Goal: Navigation & Orientation: Find specific page/section

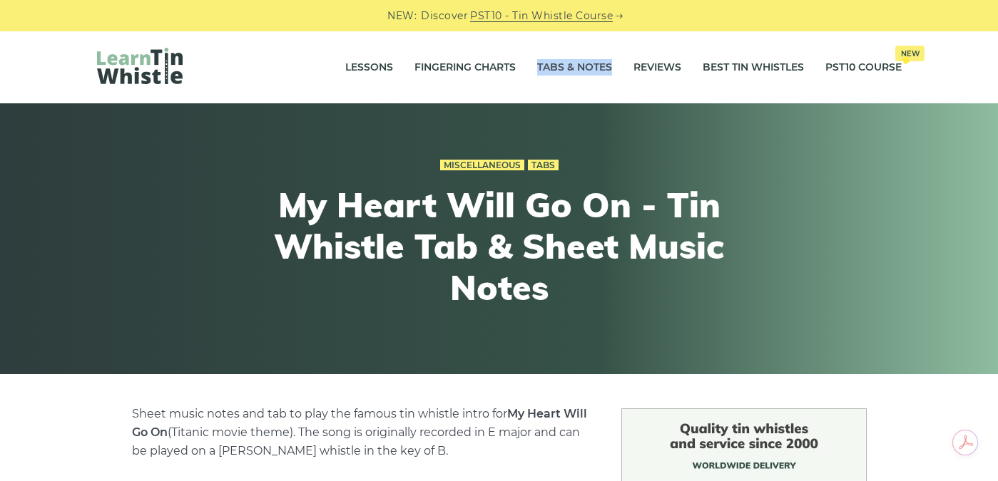
click at [571, 63] on link "Tabs & Notes" at bounding box center [574, 68] width 75 height 36
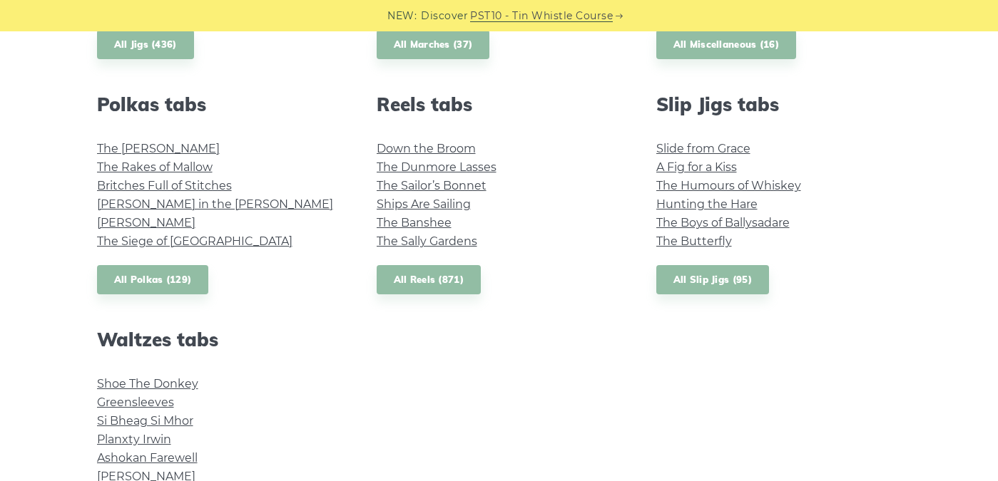
scroll to position [869, 0]
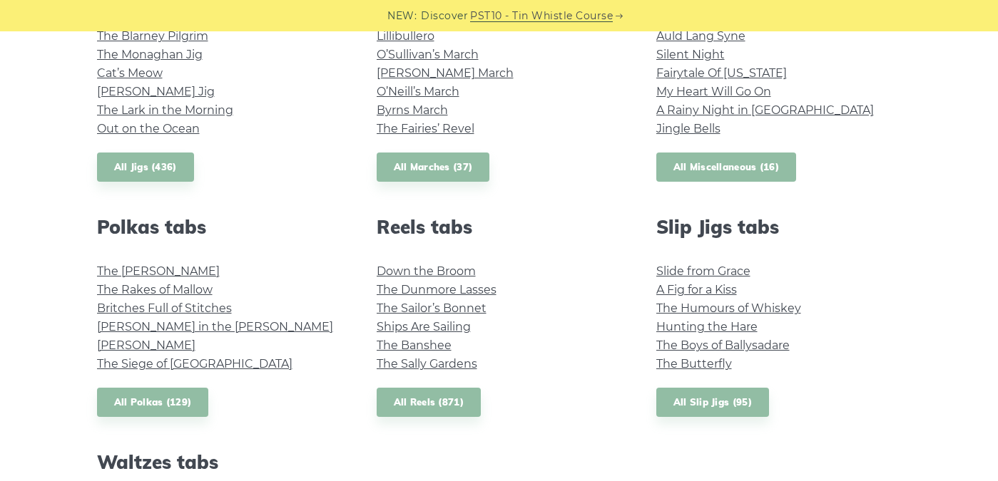
click at [714, 166] on link "All Miscellaneous (16)" at bounding box center [726, 167] width 141 height 29
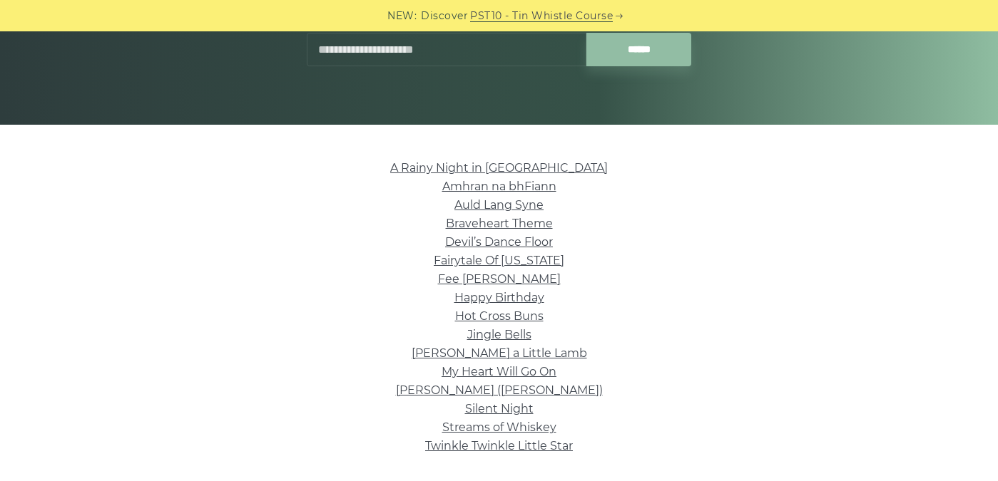
scroll to position [248, 0]
